Goal: Contribute content: Add original content to the website for others to see

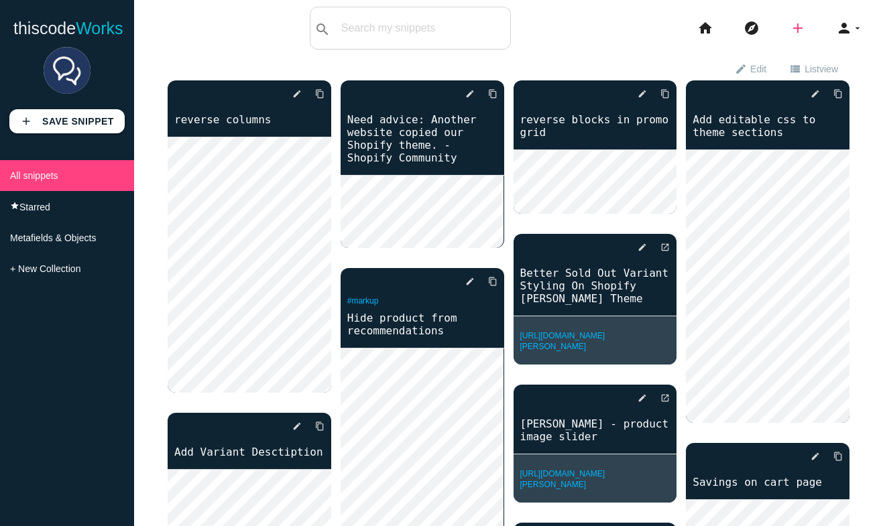
click at [797, 29] on icon "add" at bounding box center [798, 28] width 16 height 43
click at [797, 29] on icon "code" at bounding box center [799, 23] width 16 height 15
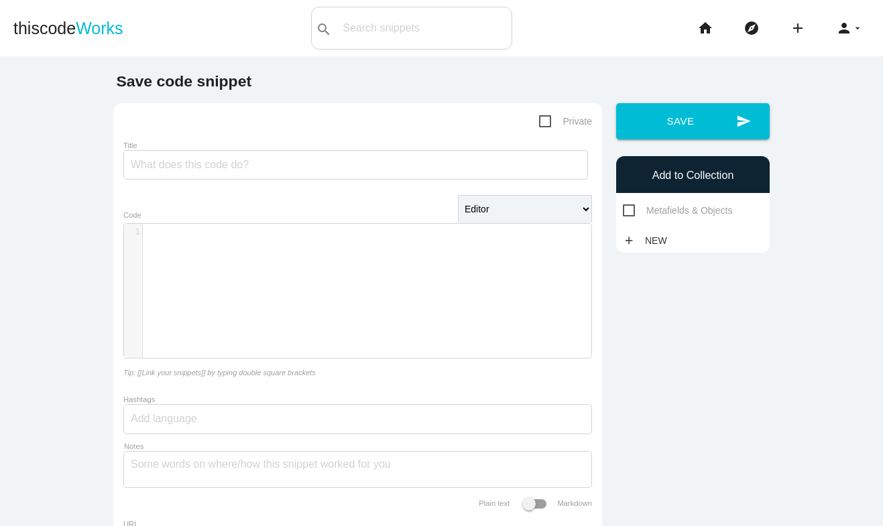
click at [316, 280] on div "​ x 1 ​" at bounding box center [368, 301] width 488 height 154
paste textarea "n"
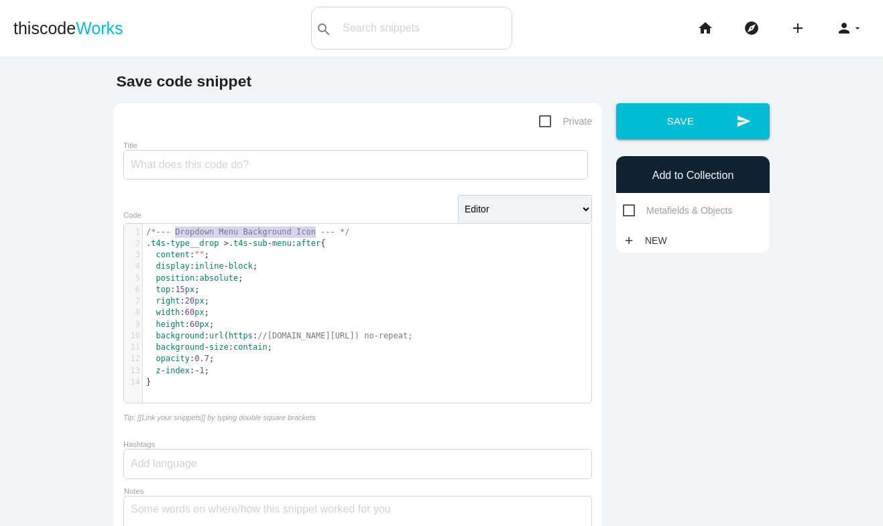
type textarea "Dropdown Menu Background Icon"
drag, startPoint x: 315, startPoint y: 233, endPoint x: 169, endPoint y: 240, distance: 146.3
click at [169, 240] on div "1 /*--- Dropdown Menu Background Icon --- */ 2 . t4s - type__drop > . t4s - sub…" at bounding box center [367, 308] width 449 height 162
click at [172, 161] on input "Title" at bounding box center [355, 165] width 465 height 30
paste input "Dropdown Menu Background Icon"
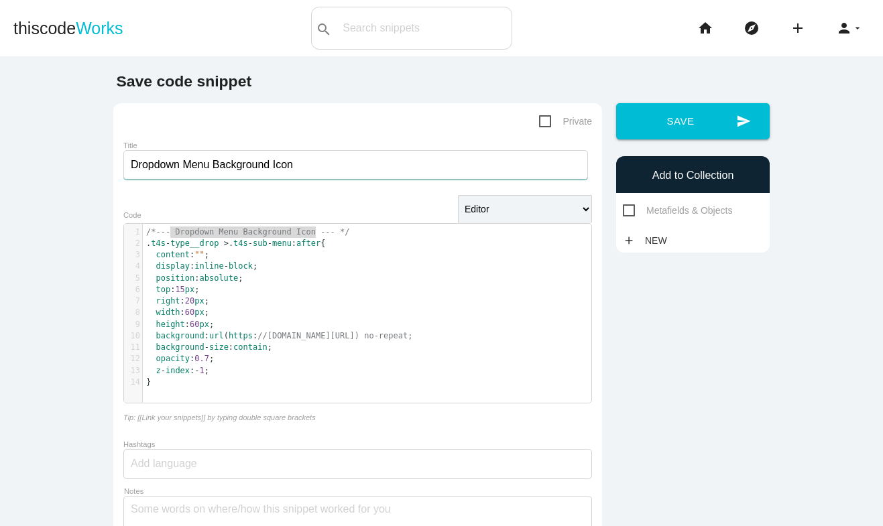
type input "Dropdown Menu Background Icon"
click at [371, 231] on pre "/*--- Dropdown Menu Background Icon --- */" at bounding box center [367, 232] width 449 height 11
type textarea "/*--- Dropdown Menu Background Icon --- */"
drag, startPoint x: 371, startPoint y: 231, endPoint x: 84, endPoint y: 231, distance: 286.4
click at [84, 231] on main "Save code snippet Private Title Dropdown Menu Background Icon Editor HTML Edito…" at bounding box center [441, 345] width 883 height 579
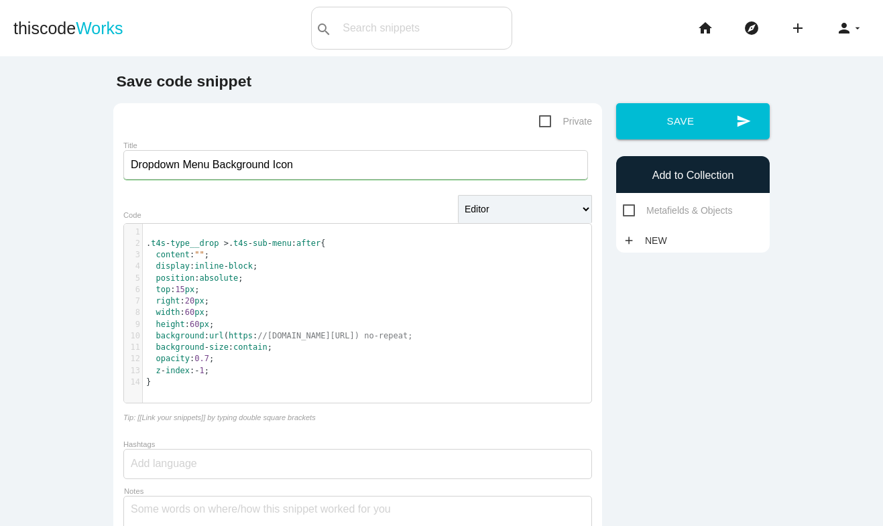
click at [546, 117] on span "Private" at bounding box center [565, 121] width 53 height 17
click at [546, 117] on input "Private" at bounding box center [543, 117] width 9 height 9
checkbox input "true"
click at [441, 262] on pre "display : inline - block ;" at bounding box center [367, 266] width 449 height 11
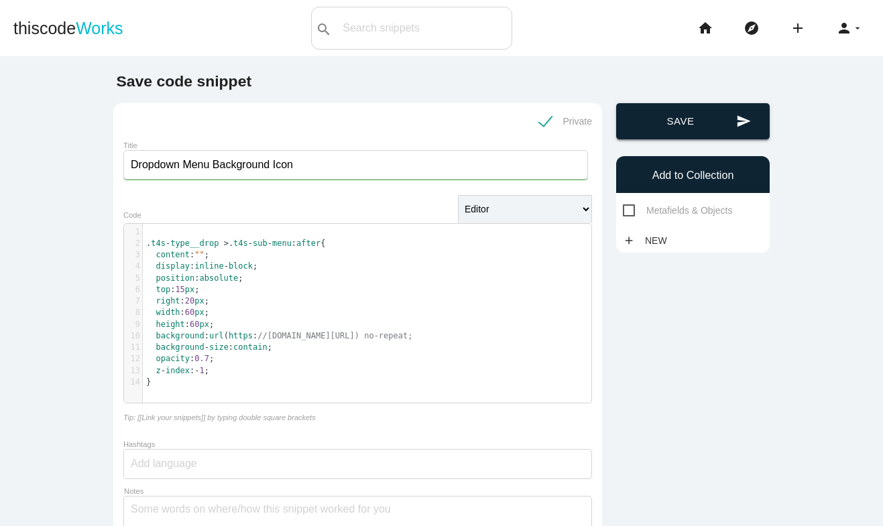
click at [675, 117] on button "send Save" at bounding box center [693, 121] width 154 height 36
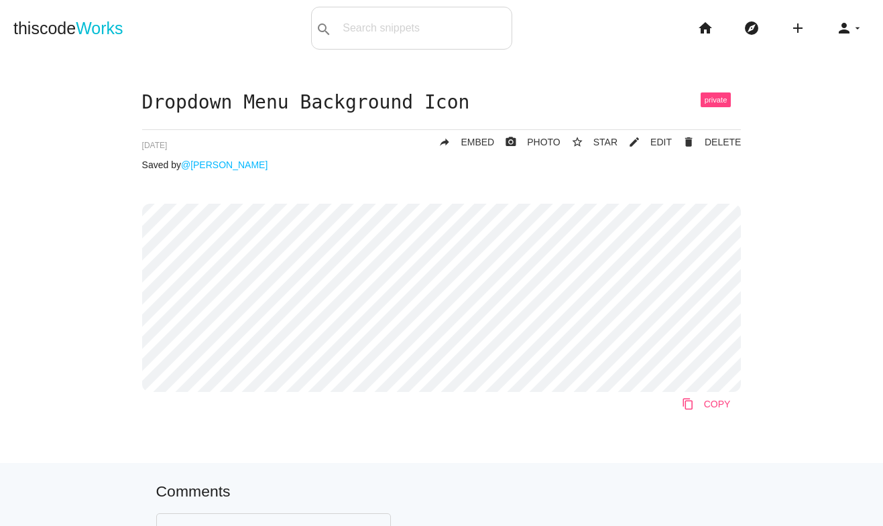
click at [689, 404] on icon "content_copy" at bounding box center [688, 404] width 12 height 24
click at [749, 34] on icon "explore" at bounding box center [752, 28] width 16 height 43
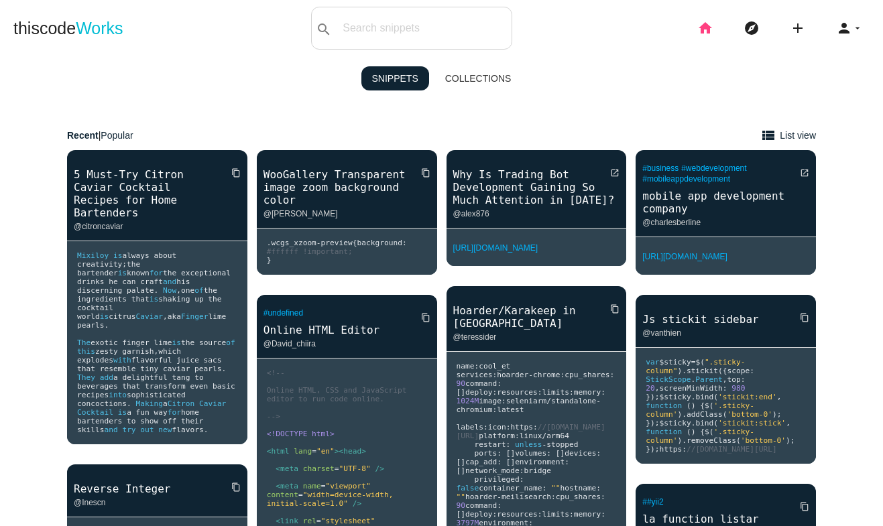
click at [705, 23] on icon "home" at bounding box center [705, 28] width 16 height 43
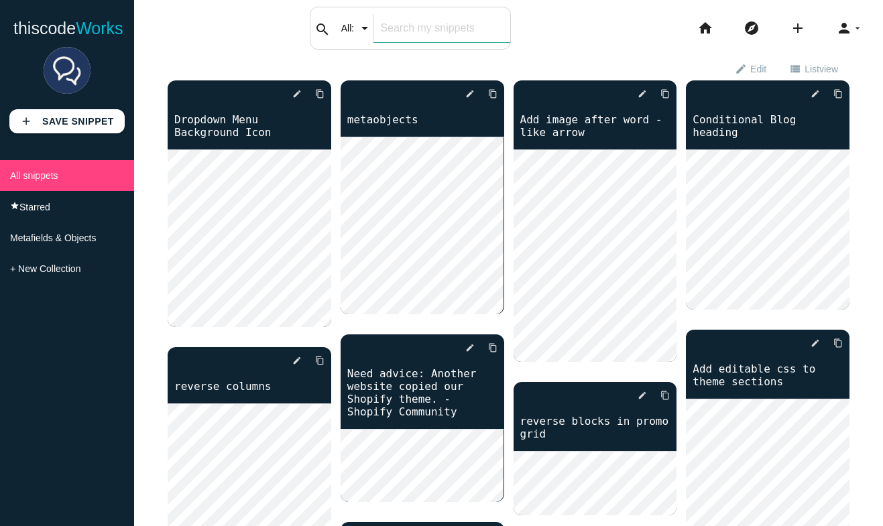
click at [406, 27] on input "text" at bounding box center [442, 28] width 136 height 28
type input "image"
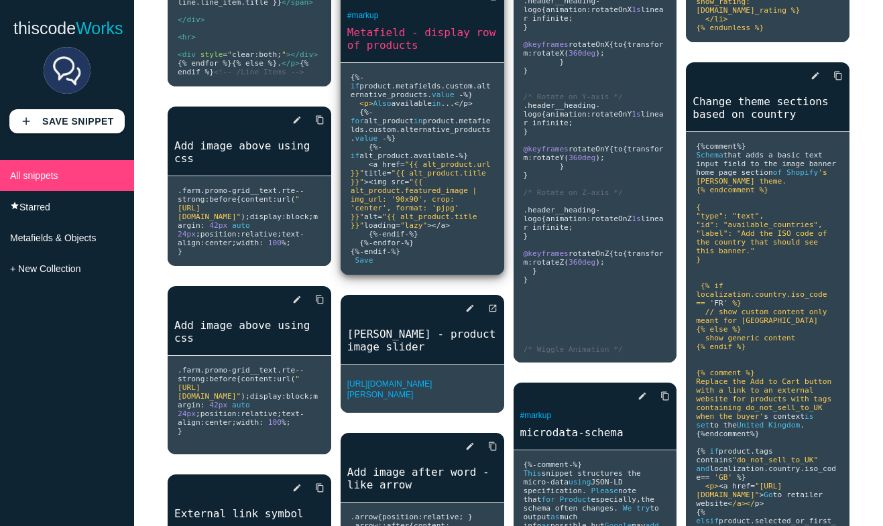
scroll to position [496, 0]
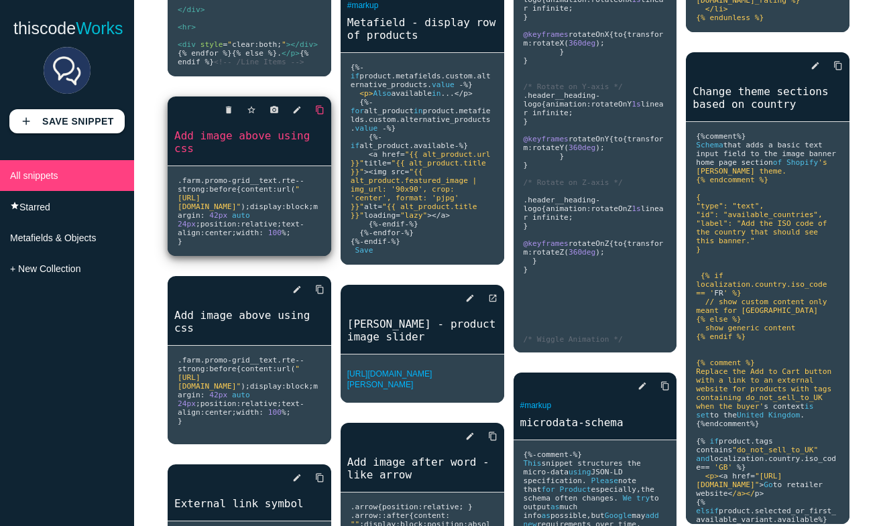
click at [318, 119] on icon "content_copy" at bounding box center [319, 110] width 9 height 24
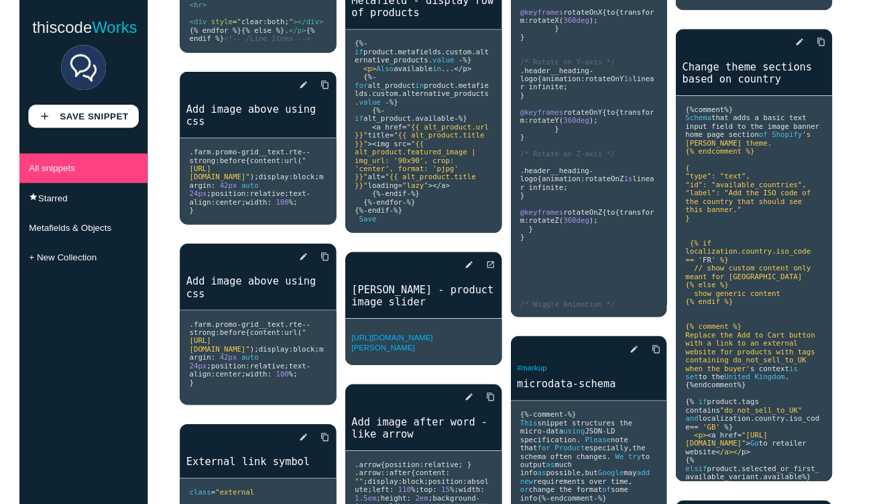
scroll to position [514, 0]
